Goal: Task Accomplishment & Management: Manage account settings

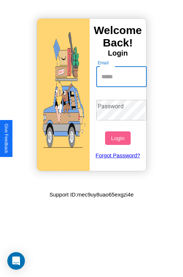
click at [122, 77] on input "Email" at bounding box center [121, 77] width 51 height 20
type input "**********"
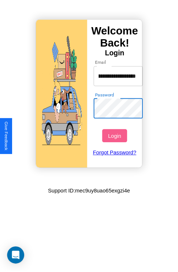
scroll to position [0, 0]
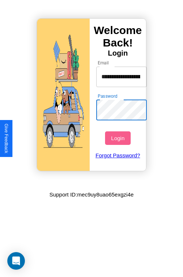
click at [119, 138] on button "Login" at bounding box center [117, 138] width 25 height 14
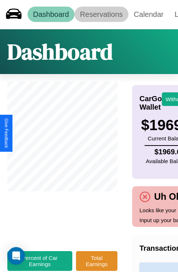
click at [101, 14] on link "Reservations" at bounding box center [101, 14] width 54 height 15
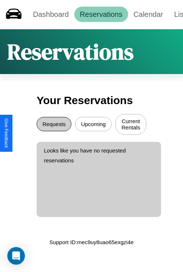
click at [54, 125] on button "Requests" at bounding box center [54, 124] width 35 height 14
click at [93, 125] on button "Upcoming" at bounding box center [93, 124] width 37 height 14
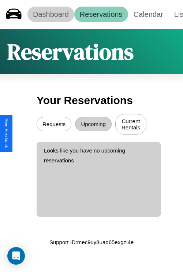
click at [51, 14] on link "Dashboard" at bounding box center [50, 14] width 47 height 15
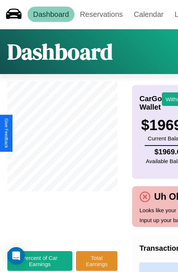
scroll to position [0, 84]
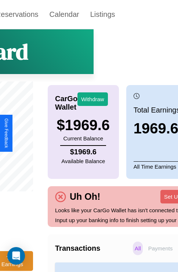
click at [146, 255] on p "Payments" at bounding box center [160, 248] width 28 height 14
click at [133, 255] on p "All" at bounding box center [138, 248] width 10 height 14
click at [146, 255] on p "Payments" at bounding box center [160, 248] width 28 height 14
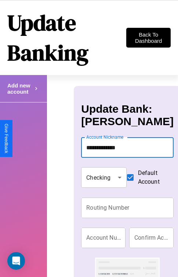
type input "**********"
